Goal: Find specific page/section: Find specific page/section

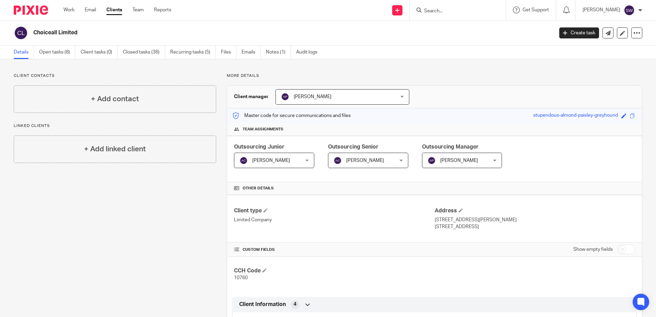
click at [443, 8] on form at bounding box center [460, 10] width 73 height 9
click at [434, 8] on input "Search" at bounding box center [455, 11] width 62 height 6
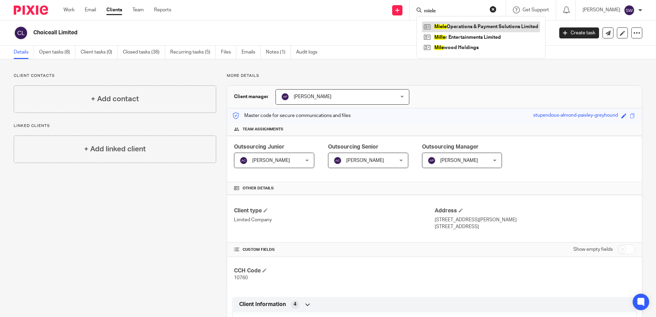
type input "miele"
click at [462, 28] on link at bounding box center [481, 27] width 118 height 10
click at [461, 26] on link at bounding box center [481, 27] width 118 height 10
